Goal: Task Accomplishment & Management: Use online tool/utility

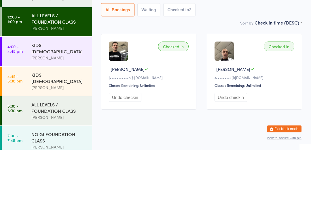
scroll to position [1, 0]
click at [39, 91] on div "KIDS [DEMOGRAPHIC_DATA]" at bounding box center [59, 97] width 56 height 13
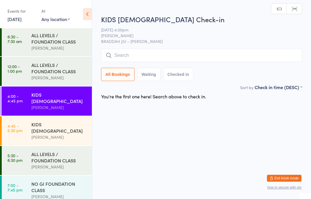
click at [237, 47] on div "KIDS [DEMOGRAPHIC_DATA] Check-in [DATE] 4:00pm [PERSON_NAME] BRADDAH JIU - JITS…" at bounding box center [201, 48] width 201 height 69
click at [221, 50] on input "search" at bounding box center [201, 55] width 201 height 13
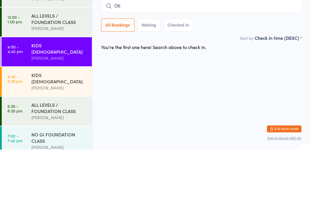
type input "[PERSON_NAME]"
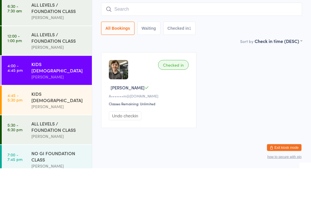
click at [222, 33] on input "search" at bounding box center [201, 39] width 201 height 13
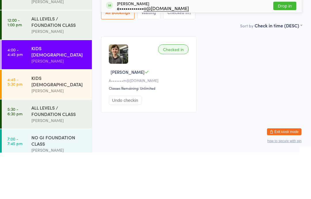
type input "Isab"
click at [152, 52] on div "e•••••••••••• o@[DOMAIN_NAME]" at bounding box center [153, 54] width 72 height 5
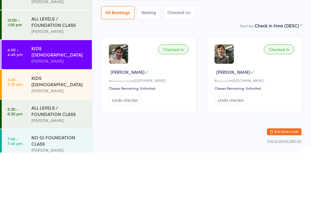
scroll to position [19, 0]
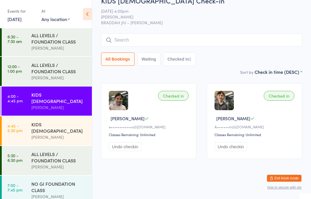
click at [155, 33] on input "search" at bounding box center [201, 39] width 201 height 13
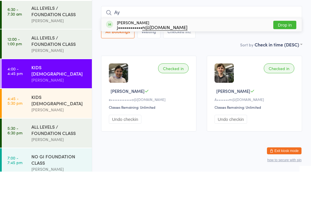
type input "Ay"
click at [282, 48] on button "Drop in" at bounding box center [284, 52] width 23 height 8
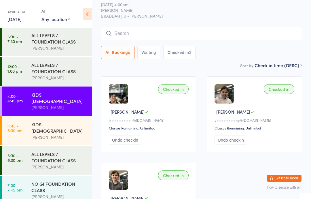
click at [40, 104] on div "[PERSON_NAME]" at bounding box center [59, 107] width 56 height 7
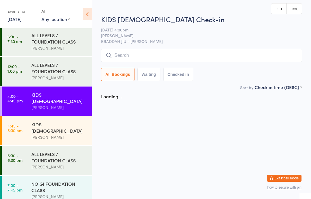
scroll to position [0, 0]
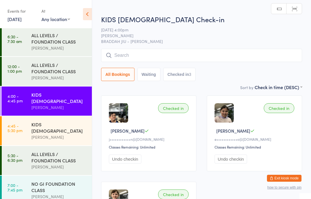
click at [126, 61] on input "search" at bounding box center [201, 55] width 201 height 13
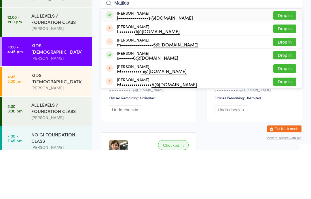
type input "Matilda"
click at [288, 61] on button "Drop in" at bounding box center [284, 65] width 23 height 8
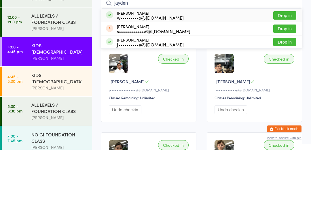
type input "jayden"
click at [290, 61] on button "Drop in" at bounding box center [284, 65] width 23 height 8
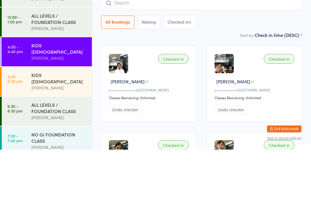
scroll to position [49, 0]
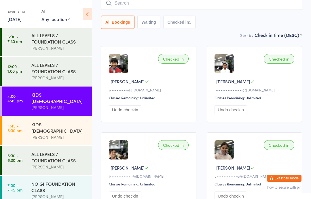
click at [140, 5] on input "search" at bounding box center [201, 3] width 201 height 13
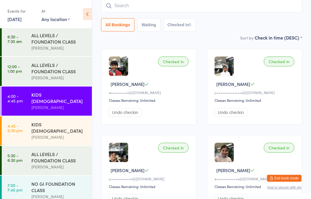
scroll to position [46, 0]
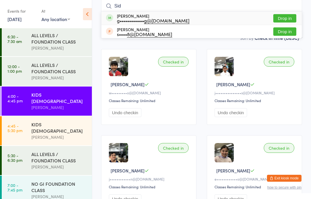
type input "Sid"
click at [119, 18] on div "g•••••••••••• g@[DOMAIN_NAME]" at bounding box center [153, 20] width 73 height 5
